Goal: Task Accomplishment & Management: Use online tool/utility

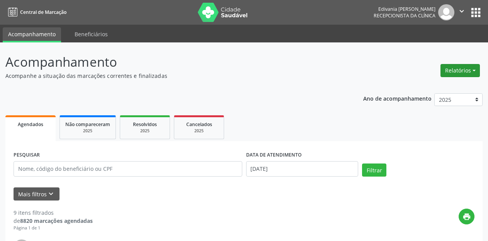
click at [476, 69] on button "Relatórios" at bounding box center [459, 70] width 39 height 13
click at [430, 88] on link "Agendamentos" at bounding box center [437, 87] width 83 height 11
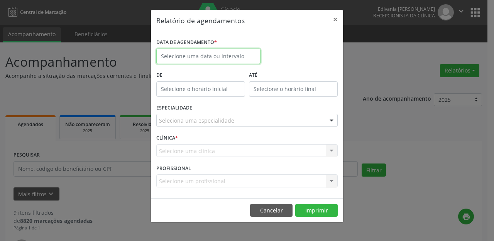
click at [193, 59] on body "Central de Marcação Edivania [PERSON_NAME] Recepcionista da clínica  Configura…" at bounding box center [247, 120] width 494 height 241
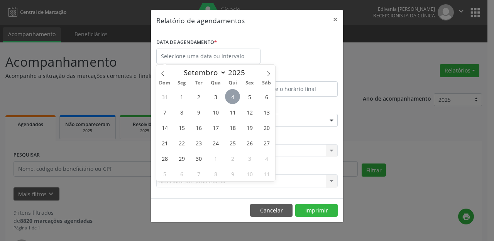
click at [232, 97] on span "4" at bounding box center [232, 96] width 15 height 15
type input "[DATE]"
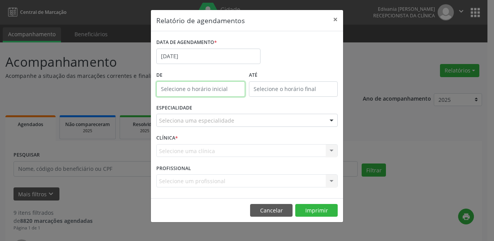
click at [207, 89] on input "text" at bounding box center [200, 88] width 89 height 15
type input "12:00"
click at [246, 124] on div "Seleciona uma especialidade" at bounding box center [246, 120] width 181 height 13
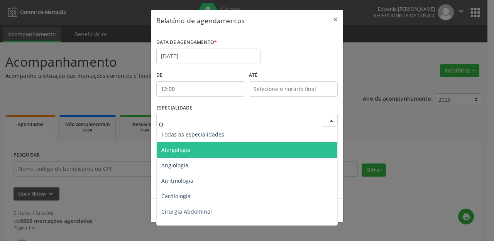
type input "OF"
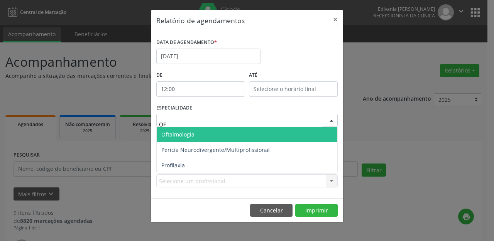
click at [196, 132] on span "Oftalmologia" at bounding box center [247, 134] width 181 height 15
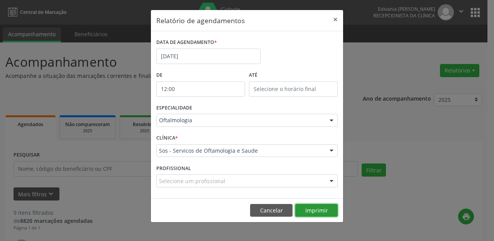
click at [317, 210] on button "Imprimir" at bounding box center [316, 210] width 42 height 13
